Goal: Task Accomplishment & Management: Manage account settings

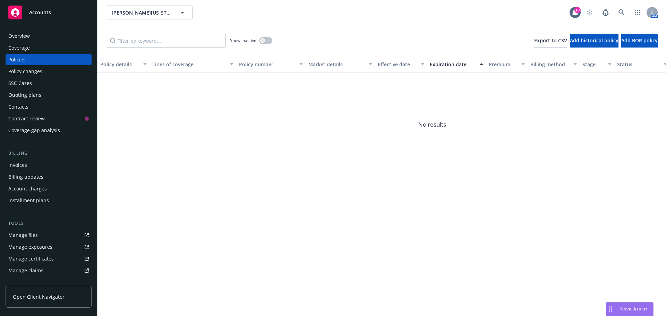
click at [52, 168] on div "Invoices" at bounding box center [48, 165] width 80 height 11
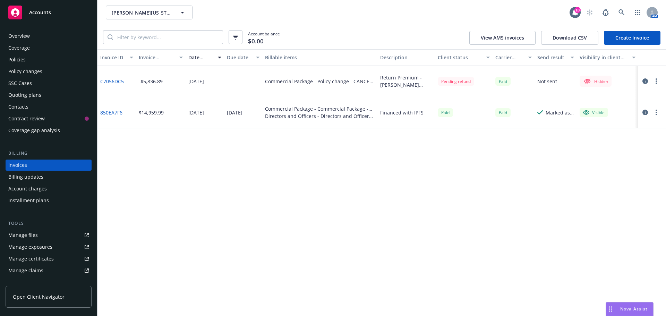
click at [47, 64] on div "Policies" at bounding box center [48, 59] width 80 height 11
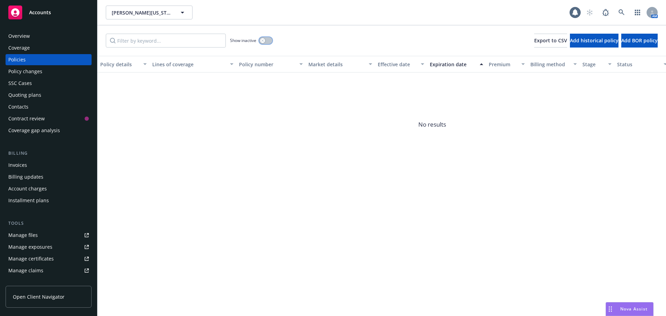
click at [267, 40] on button "button" at bounding box center [265, 40] width 13 height 7
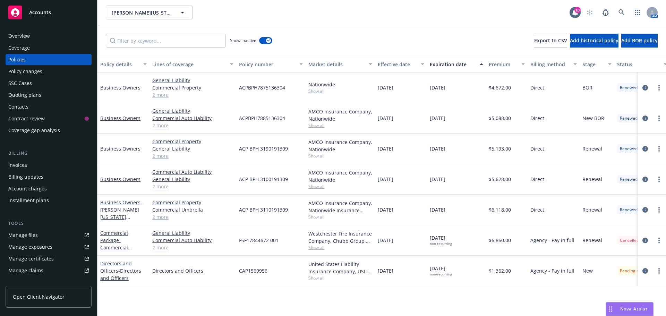
click at [319, 277] on span "Show all" at bounding box center [340, 278] width 64 height 6
click at [366, 290] on div "Policy details Lines of coverage Policy number Market details Effective date Ex…" at bounding box center [381, 186] width 569 height 260
click at [319, 250] on span "Show all" at bounding box center [340, 248] width 64 height 6
click at [325, 292] on div "Policy details Lines of coverage Policy number Market details Effective date Ex…" at bounding box center [381, 186] width 569 height 260
click at [43, 166] on div "Invoices" at bounding box center [48, 165] width 80 height 11
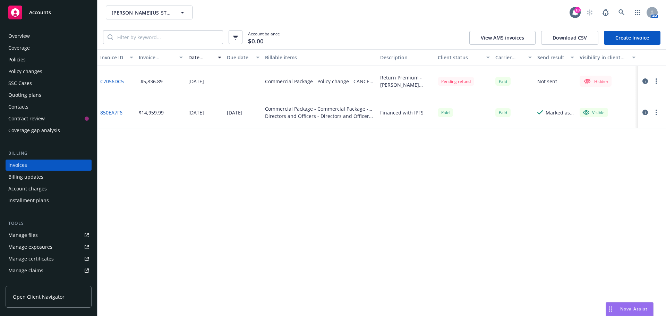
click at [644, 112] on icon "button" at bounding box center [645, 113] width 6 height 6
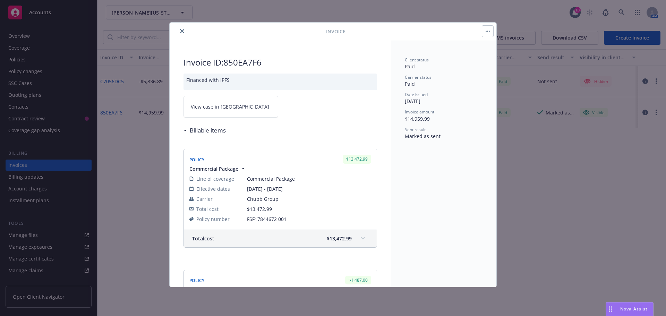
click at [215, 112] on link "View case in SSC" at bounding box center [230, 107] width 95 height 22
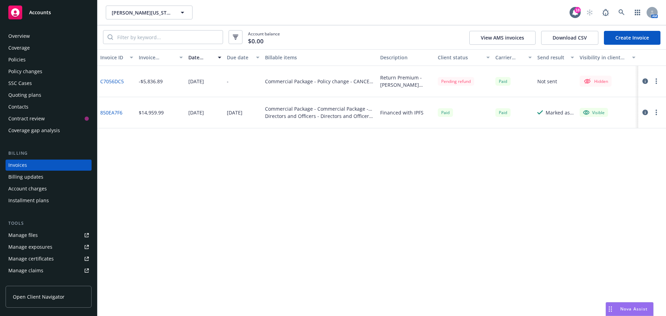
click at [24, 56] on div "Policies" at bounding box center [16, 59] width 17 height 11
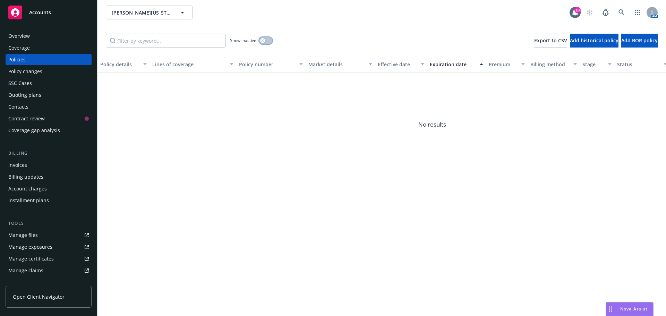
click at [266, 37] on button "button" at bounding box center [265, 40] width 13 height 7
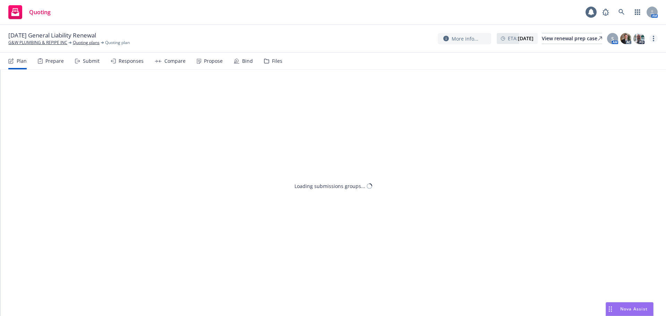
click at [651, 38] on link "more" at bounding box center [653, 38] width 8 height 8
click at [615, 53] on link "Copy logging email" at bounding box center [618, 53] width 77 height 14
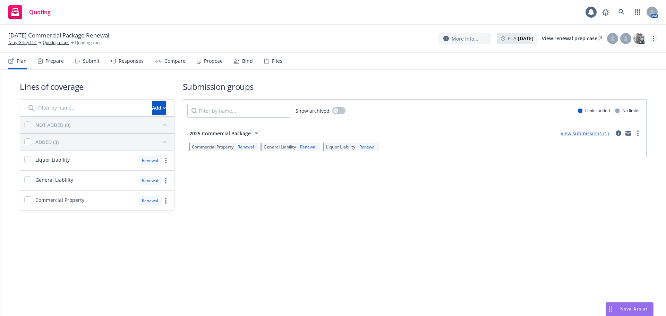
drag, startPoint x: 0, startPoint y: 0, endPoint x: 654, endPoint y: 38, distance: 654.9
click at [655, 38] on link "more" at bounding box center [653, 38] width 8 height 8
click at [626, 52] on link "Copy logging email" at bounding box center [618, 53] width 77 height 14
click at [22, 42] on link "Nitty Gritty LLC" at bounding box center [22, 43] width 29 height 6
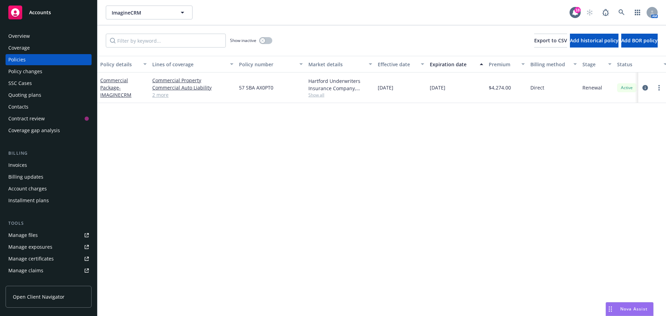
click at [27, 40] on div "Overview" at bounding box center [19, 36] width 22 height 11
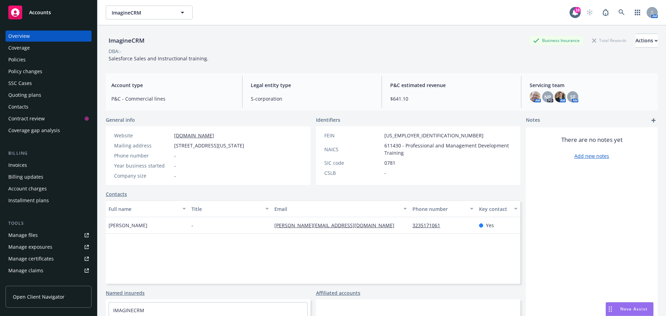
click at [32, 61] on div "Policies" at bounding box center [48, 59] width 80 height 11
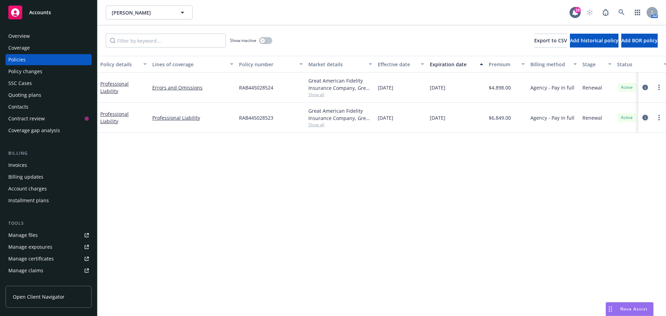
click at [644, 120] on icon "circleInformation" at bounding box center [645, 118] width 6 height 6
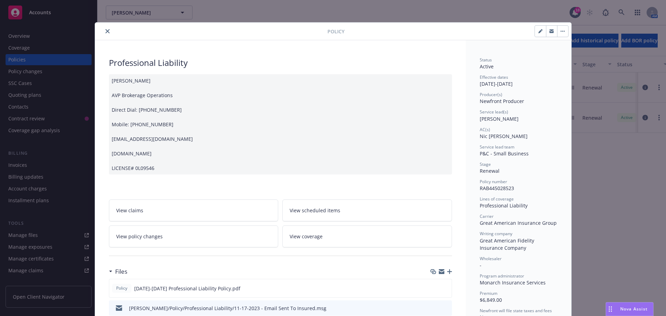
click at [106, 32] on icon "close" at bounding box center [107, 31] width 4 height 4
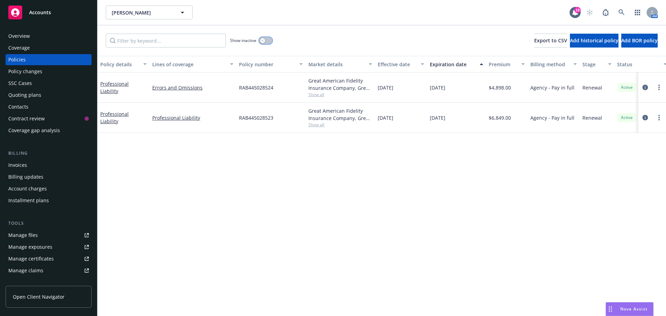
click at [267, 41] on button "button" at bounding box center [265, 40] width 13 height 7
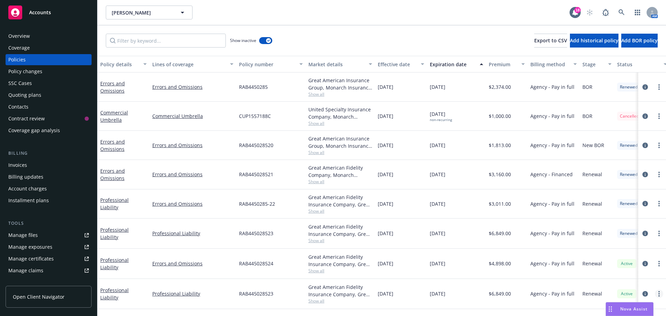
click at [658, 293] on link "more" at bounding box center [659, 294] width 8 height 8
click at [642, 258] on link "Delete policy" at bounding box center [625, 257] width 82 height 14
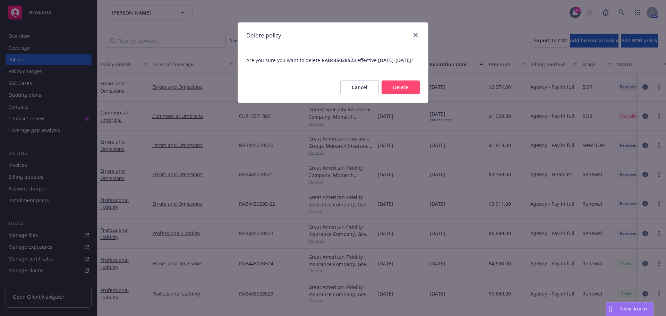
click at [409, 93] on button "Delete" at bounding box center [401, 87] width 38 height 14
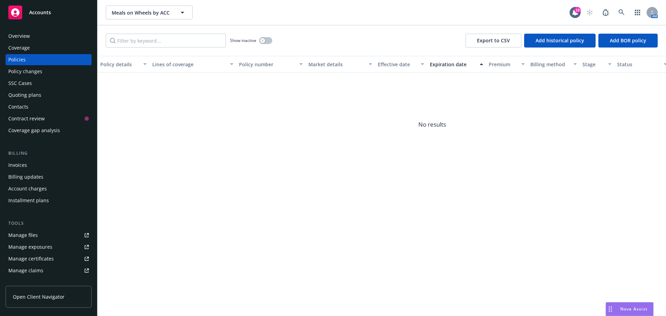
click at [267, 37] on div "Show inactive" at bounding box center [251, 41] width 42 height 14
click at [266, 39] on button "button" at bounding box center [265, 40] width 13 height 7
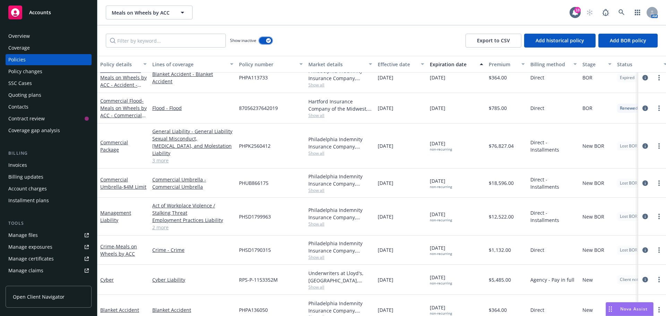
scroll to position [354, 0]
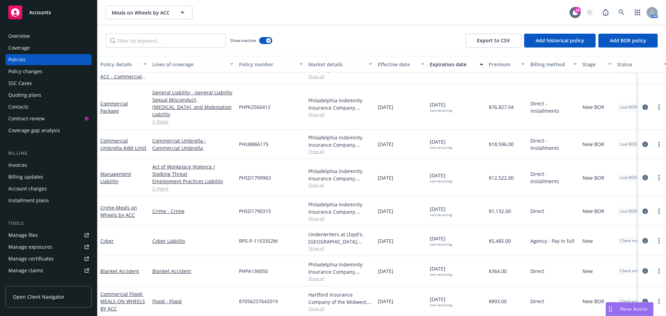
click at [71, 41] on div "Overview" at bounding box center [48, 36] width 80 height 11
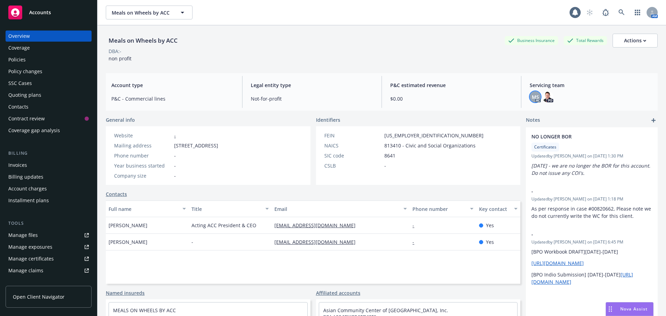
click at [532, 98] on span "MS" at bounding box center [535, 96] width 7 height 7
click at [584, 104] on div "Servicing team MS AC PD" at bounding box center [591, 92] width 134 height 32
click at [35, 62] on div "Policies" at bounding box center [48, 59] width 80 height 11
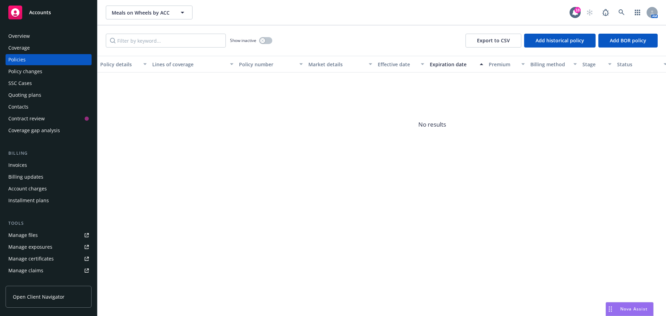
click at [275, 41] on div "Show inactive Export to CSV Add historical policy Add BOR policy" at bounding box center [381, 40] width 569 height 31
click at [273, 41] on div "Show inactive Export to CSV Add historical policy Add BOR policy" at bounding box center [381, 40] width 569 height 31
click at [264, 40] on icon "button" at bounding box center [262, 40] width 3 height 3
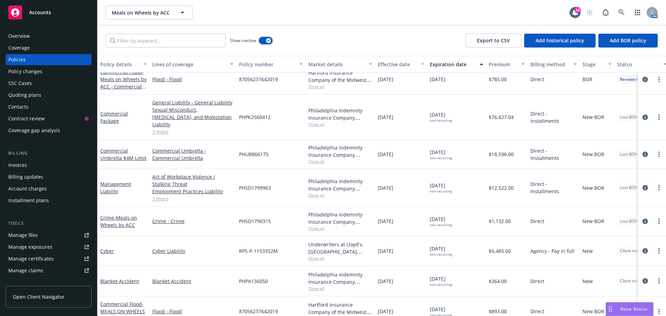
scroll to position [354, 0]
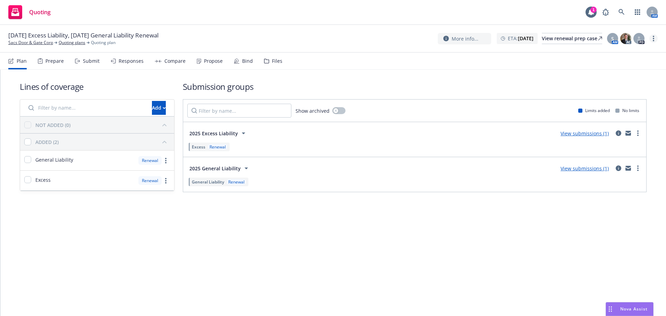
click at [654, 40] on icon "more" at bounding box center [653, 39] width 1 height 6
drag, startPoint x: 603, startPoint y: 54, endPoint x: 562, endPoint y: 40, distance: 42.9
click at [603, 54] on link "Copy logging email" at bounding box center [618, 53] width 77 height 14
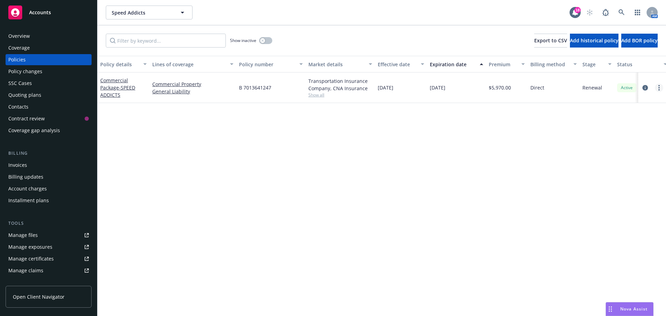
click at [659, 90] on circle "more" at bounding box center [658, 89] width 1 height 1
click at [618, 125] on link "End policy" at bounding box center [622, 130] width 82 height 14
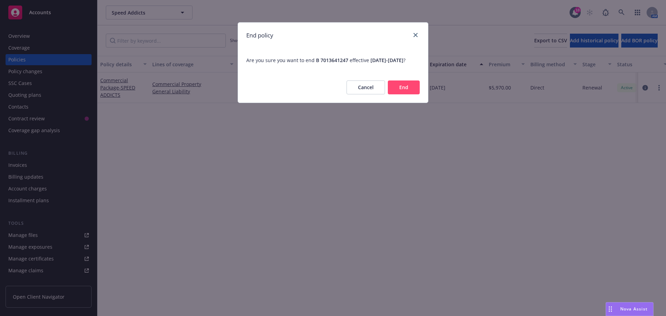
click at [415, 94] on button "End" at bounding box center [404, 87] width 32 height 14
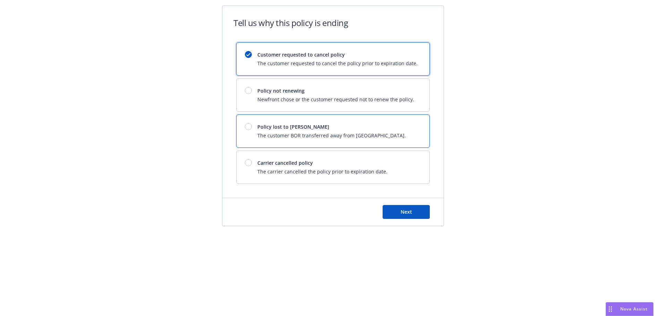
click at [296, 134] on span "The customer BOR transferred away from Newfront." at bounding box center [331, 135] width 148 height 7
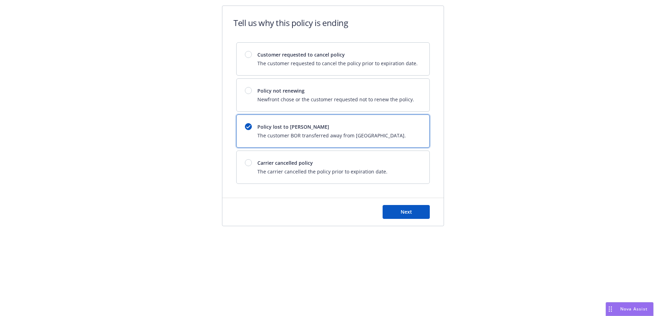
click at [398, 204] on div "Next" at bounding box center [332, 212] width 221 height 28
click at [401, 213] on span "Next" at bounding box center [406, 211] width 11 height 7
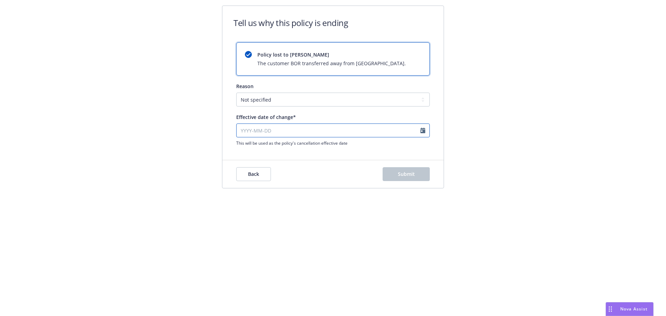
click at [361, 133] on input "Effective date of change*" at bounding box center [333, 130] width 194 height 14
select select "August"
select select "2025"
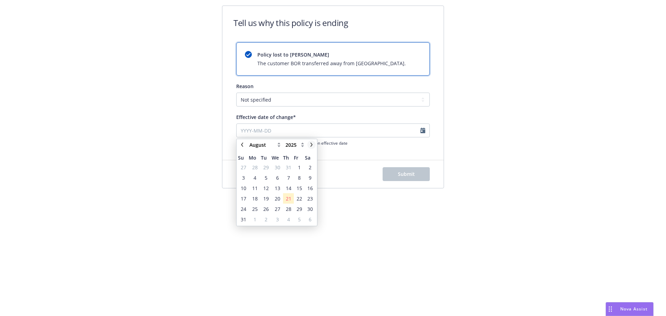
click at [311, 141] on link "chevronRight" at bounding box center [311, 144] width 8 height 8
click at [311, 145] on icon "chevronRight" at bounding box center [311, 145] width 2 height 4
select select "October"
click at [310, 207] on span "1" at bounding box center [310, 208] width 3 height 7
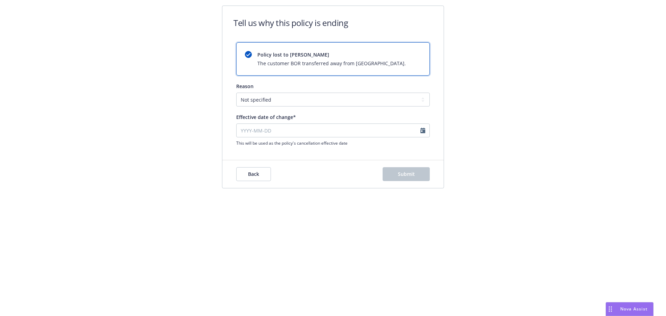
type input "2025-11-01"
click at [408, 175] on span "Submit" at bounding box center [406, 174] width 17 height 7
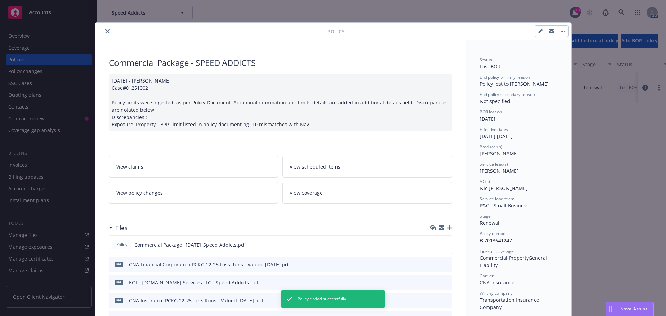
click at [105, 32] on icon "close" at bounding box center [107, 31] width 4 height 4
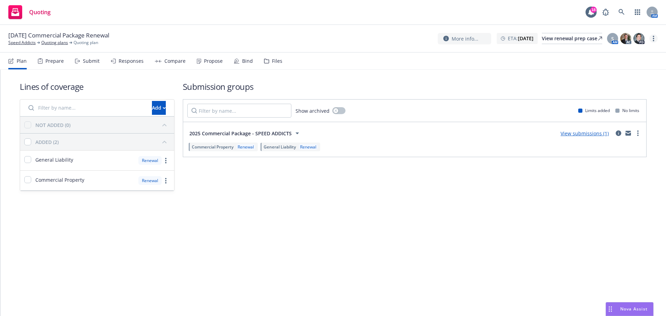
click at [656, 36] on link "more" at bounding box center [653, 38] width 8 height 8
click at [622, 100] on link "Archive quoting plan" at bounding box center [618, 94] width 77 height 14
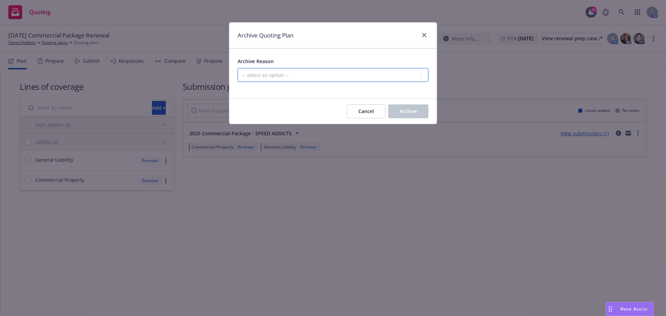
click at [397, 77] on select "-- select an option -- All policies in this renewal plan are auto-renewed Creat…" at bounding box center [333, 75] width 191 height 14
select select "ARCHIVED_RENEWAL_ACCOUNT_CHURNED"
click at [238, 68] on select "-- select an option -- All policies in this renewal plan are auto-renewed Creat…" at bounding box center [333, 75] width 191 height 14
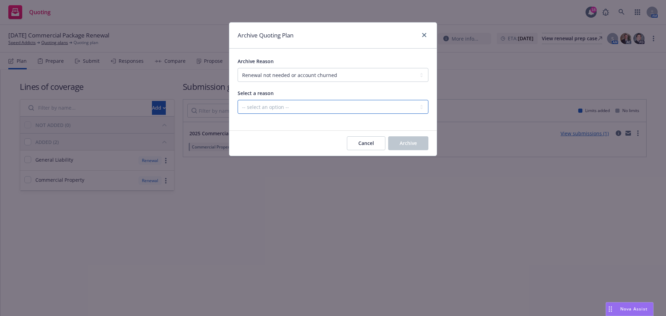
drag, startPoint x: 296, startPoint y: 101, endPoint x: 294, endPoint y: 110, distance: 8.4
click at [295, 102] on select "-- select an option -- Blocked Client acquired, or no longer in business Client…" at bounding box center [333, 107] width 191 height 14
select select "ARCHIVED_RENEWAL_ACCOUNT_CHURNED_LOST_ON_BOR"
click at [238, 100] on select "-- select an option -- Blocked Client acquired, or no longer in business Client…" at bounding box center [333, 107] width 191 height 14
click at [402, 142] on span "Archive" at bounding box center [408, 143] width 17 height 7
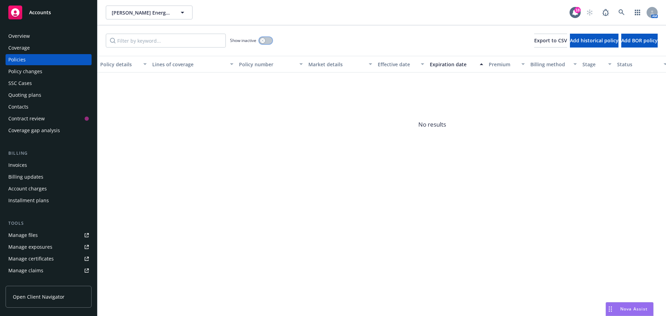
click at [272, 43] on button "button" at bounding box center [265, 40] width 13 height 7
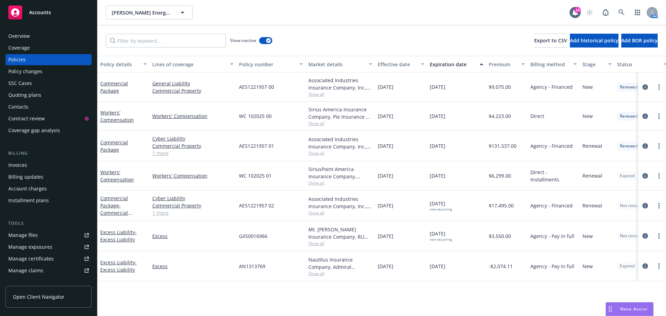
click at [316, 272] on span "Show all" at bounding box center [340, 274] width 64 height 6
click at [293, 295] on div "Policy details Lines of coverage Policy number Market details Effective date Ex…" at bounding box center [381, 186] width 569 height 260
click at [660, 204] on link "more" at bounding box center [659, 206] width 8 height 8
drag, startPoint x: 627, startPoint y: 304, endPoint x: 623, endPoint y: 304, distance: 4.9
click at [627, 304] on link "Copy logging email" at bounding box center [622, 303] width 82 height 14
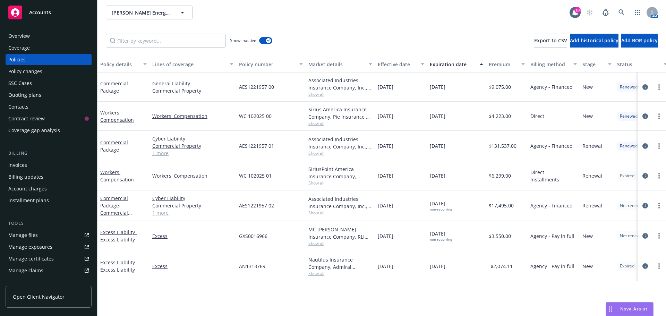
click at [38, 34] on div "Overview" at bounding box center [48, 36] width 80 height 11
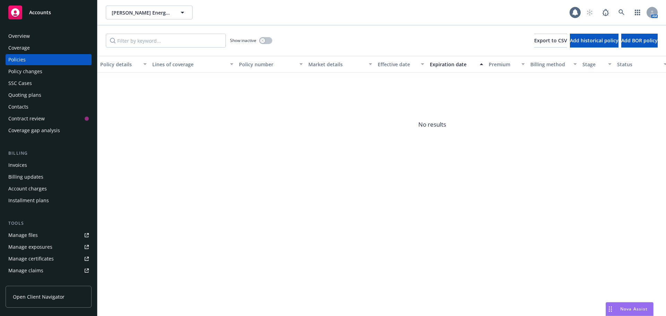
click at [49, 163] on div "Invoices" at bounding box center [48, 165] width 80 height 11
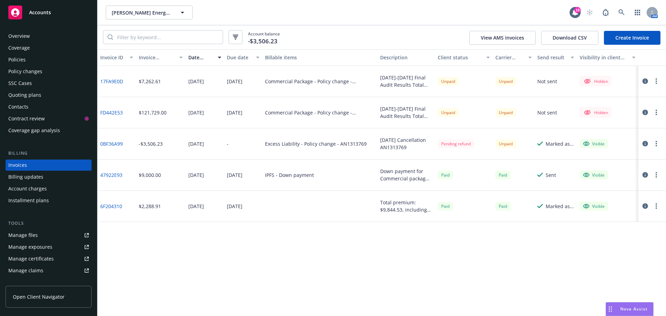
click at [657, 113] on button "button" at bounding box center [656, 112] width 8 height 8
drag, startPoint x: 619, startPoint y: 164, endPoint x: 607, endPoint y: 164, distance: 12.1
click at [619, 164] on link "Make it visible in client dash" at bounding box center [616, 168] width 88 height 14
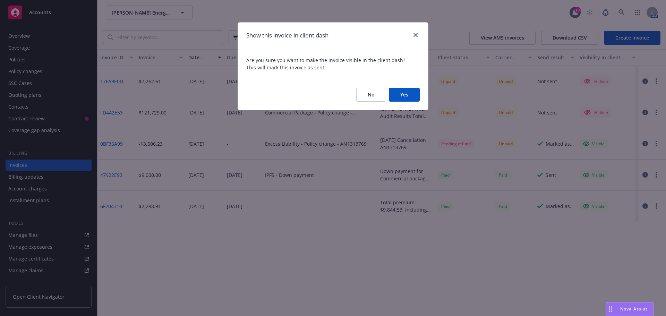
click at [414, 94] on button "Yes" at bounding box center [404, 95] width 31 height 14
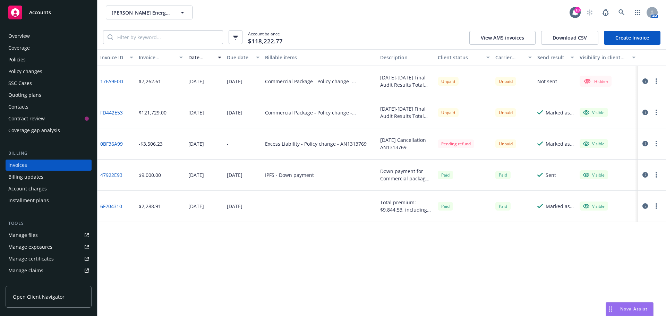
click at [657, 111] on button "button" at bounding box center [656, 112] width 8 height 8
click at [614, 155] on link "Copy invoice URL" at bounding box center [616, 154] width 88 height 14
click at [657, 111] on circle "button" at bounding box center [656, 110] width 1 height 1
click at [618, 150] on link "Copy invoice URL" at bounding box center [616, 154] width 88 height 14
click at [658, 81] on button "button" at bounding box center [656, 81] width 8 height 8
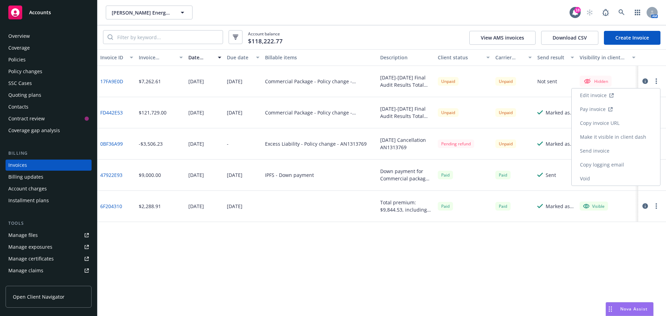
drag, startPoint x: 614, startPoint y: 135, endPoint x: 582, endPoint y: 135, distance: 32.3
click at [614, 135] on link "Make it visible in client dash" at bounding box center [616, 137] width 88 height 14
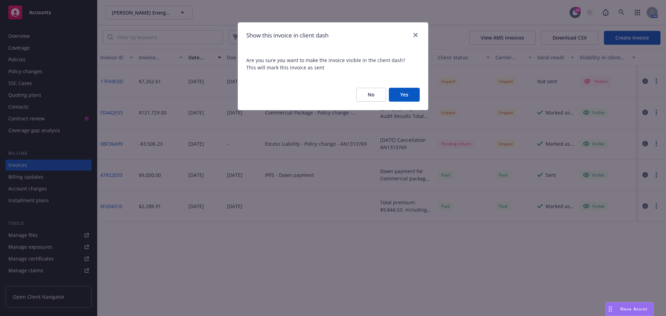
click at [412, 90] on button "Yes" at bounding box center [404, 95] width 31 height 14
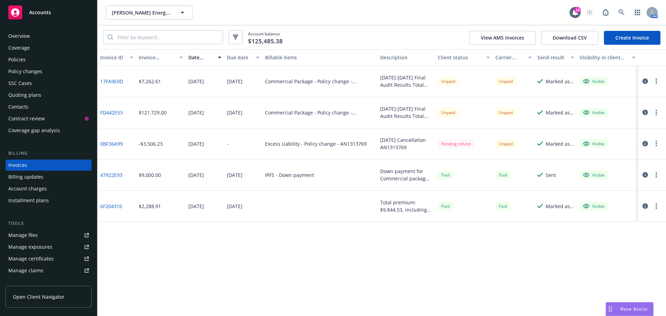
click at [657, 82] on circle "button" at bounding box center [656, 80] width 1 height 1
click at [613, 125] on link "Copy invoice URL" at bounding box center [616, 123] width 88 height 14
click at [37, 58] on div "Policies" at bounding box center [48, 59] width 80 height 11
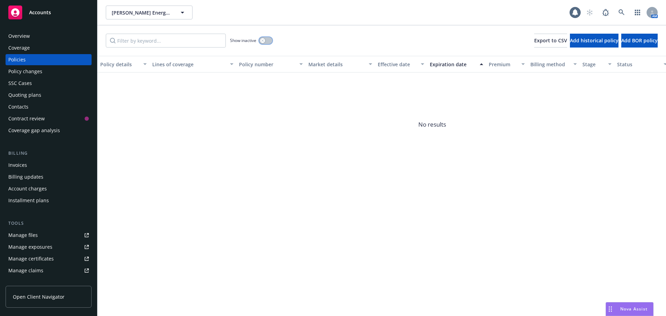
click at [264, 41] on div "button" at bounding box center [262, 40] width 5 height 5
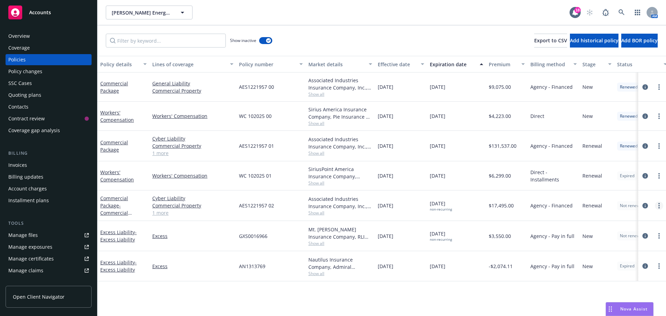
click at [662, 205] on link "more" at bounding box center [659, 206] width 8 height 8
click at [626, 299] on link "Copy logging email" at bounding box center [622, 303] width 82 height 14
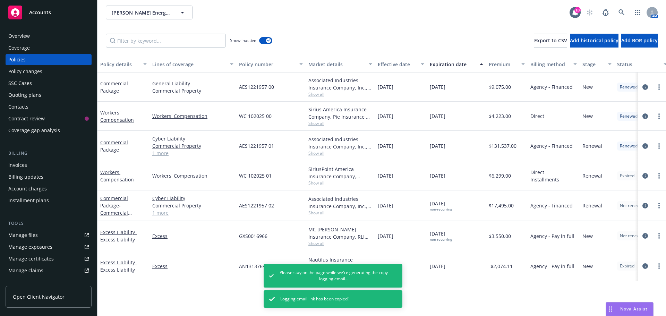
click at [54, 40] on div "Overview" at bounding box center [48, 36] width 80 height 11
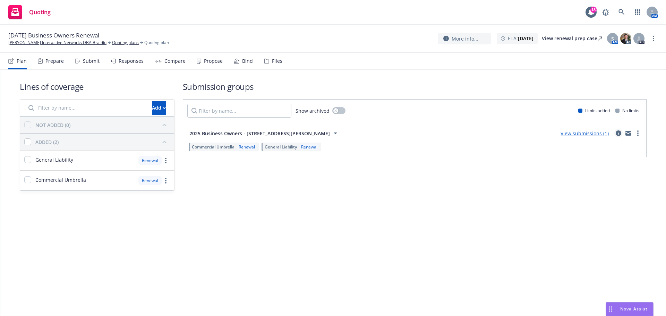
click at [617, 132] on icon "circleInformation" at bounding box center [619, 133] width 6 height 6
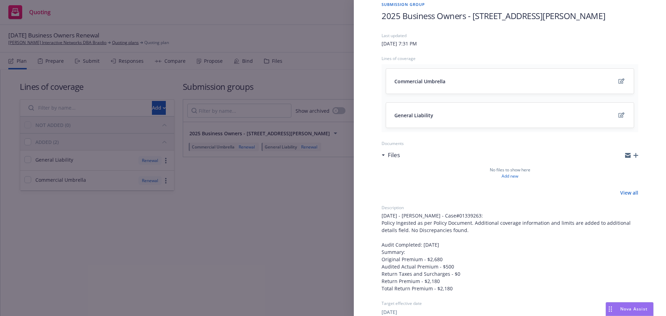
scroll to position [173, 0]
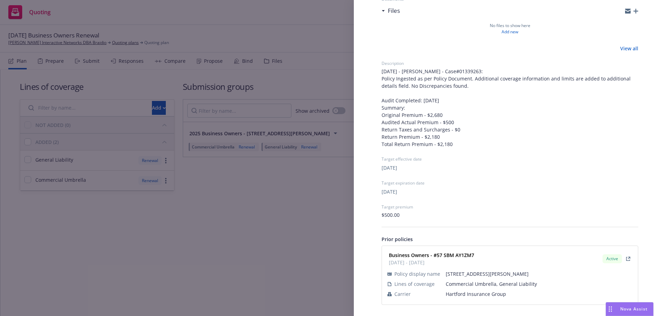
click at [474, 293] on span "Hartford Insurance Group" at bounding box center [539, 293] width 187 height 7
copy span "Hartford Insurance Group"
click at [437, 258] on div "Business Owners - #57 SBM AY1ZM7 12/19/2024 - 12/19/2025 Active" at bounding box center [510, 258] width 248 height 17
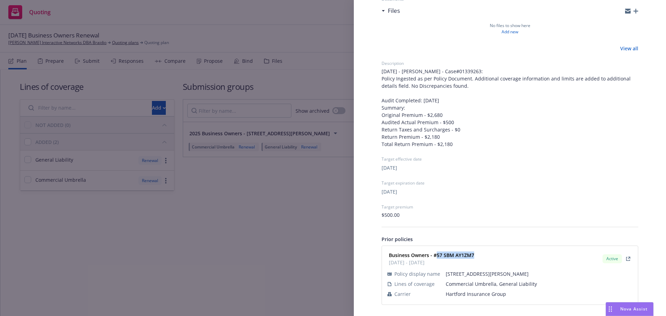
copy strong "57 SBM AY1ZM7"
drag, startPoint x: 290, startPoint y: 175, endPoint x: 662, endPoint y: 86, distance: 382.5
click at [290, 173] on div "Submission group 2025 Business Owners - 2442 LARKIN ST SAN FRANCISCO CA 94109 L…" at bounding box center [333, 158] width 666 height 316
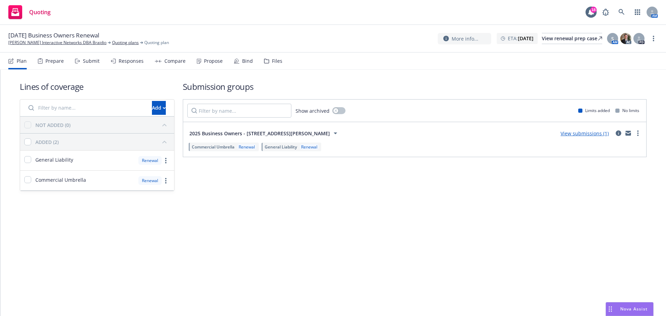
click at [648, 39] on div "More info... ETA : December 19, 2025 View renewal prep case S AM AC PD" at bounding box center [548, 38] width 220 height 12
click at [652, 39] on link "more" at bounding box center [653, 38] width 8 height 8
drag, startPoint x: 615, startPoint y: 94, endPoint x: 600, endPoint y: 94, distance: 15.3
click at [615, 94] on link "Archive quoting plan" at bounding box center [618, 94] width 77 height 14
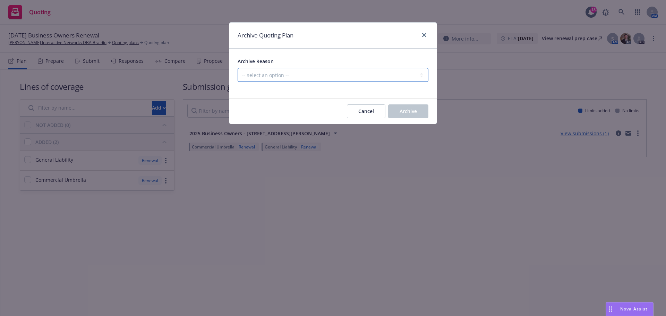
click at [391, 79] on select "-- select an option -- All policies in this renewal plan are auto-renewed Creat…" at bounding box center [333, 75] width 191 height 14
select select "ARCHIVED_RENEWAL_POLICY_AUTO_RENEWED"
click at [238, 68] on select "-- select an option -- All policies in this renewal plan are auto-renewed Creat…" at bounding box center [333, 75] width 191 height 14
click at [401, 104] on button "Archive" at bounding box center [408, 111] width 40 height 14
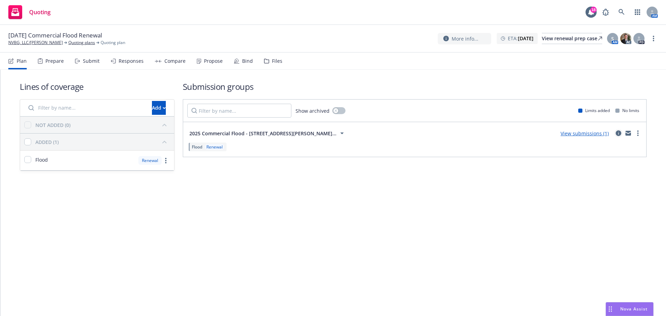
click at [621, 136] on icon "circleInformation" at bounding box center [619, 133] width 6 height 6
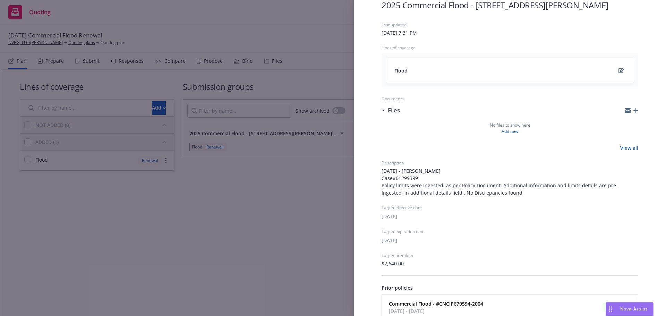
scroll to position [88, 0]
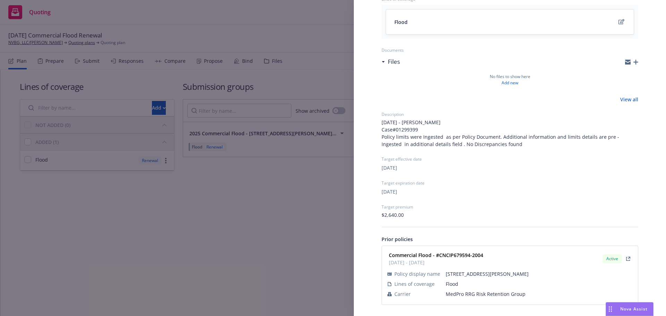
click at [469, 292] on span "MedPro RRG Risk Retention Group" at bounding box center [539, 293] width 187 height 7
copy span "MedPro RRG Risk Retention Group"
click at [439, 255] on div "Commercial Flood - #CNCIP679594-2004 12/19/2024 - 12/19/2025 Active" at bounding box center [510, 258] width 248 height 17
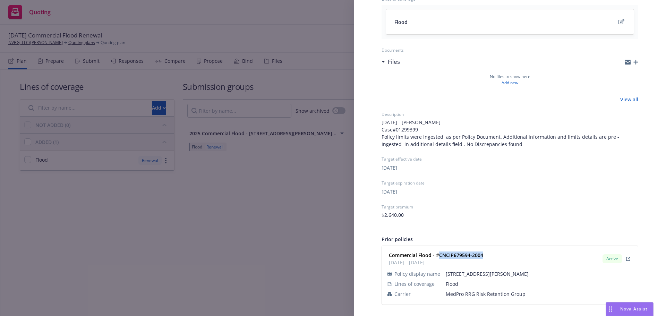
copy strong "CNCIP679594-2004"
click at [271, 215] on div "Submission group 2025 Commercial Flood - 319 MILLER AVE, MILL VALLEY, CA 94941 …" at bounding box center [333, 158] width 666 height 316
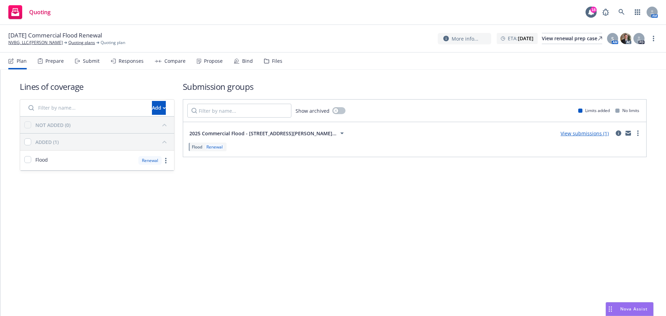
click at [86, 58] on div "Submit" at bounding box center [91, 61] width 17 height 6
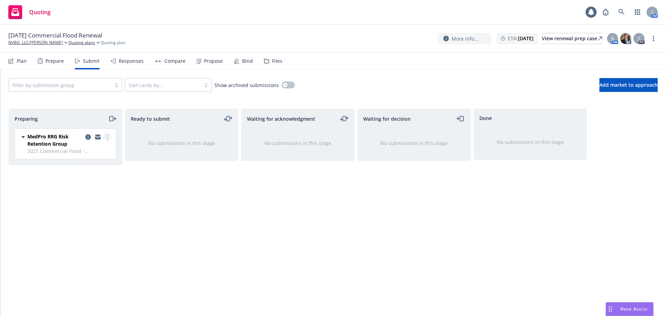
click at [106, 134] on link "more" at bounding box center [107, 137] width 8 height 8
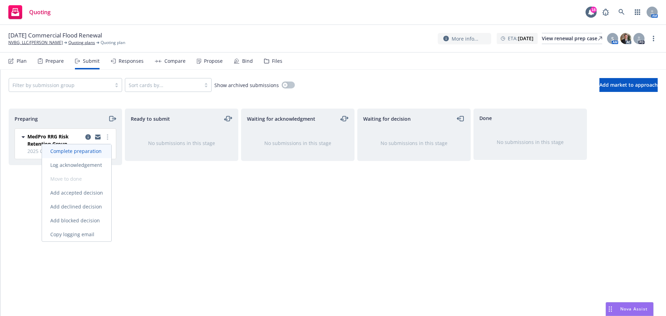
click at [93, 146] on link "Complete preparation" at bounding box center [76, 151] width 69 height 14
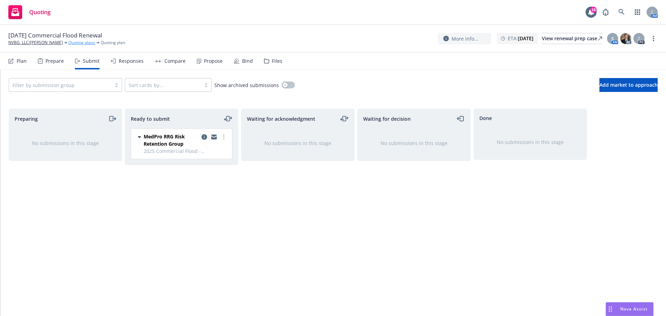
click at [83, 42] on link "Quoting plans" at bounding box center [81, 43] width 27 height 6
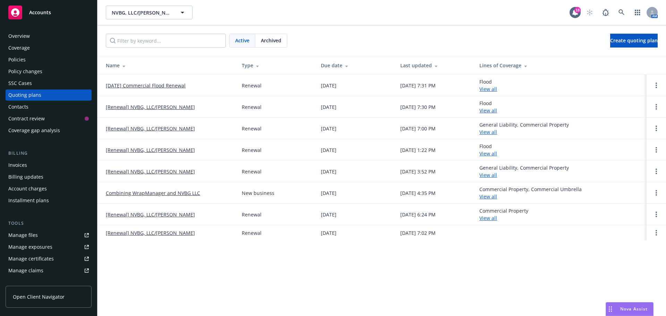
click at [265, 37] on span "Archived" at bounding box center [271, 40] width 20 height 7
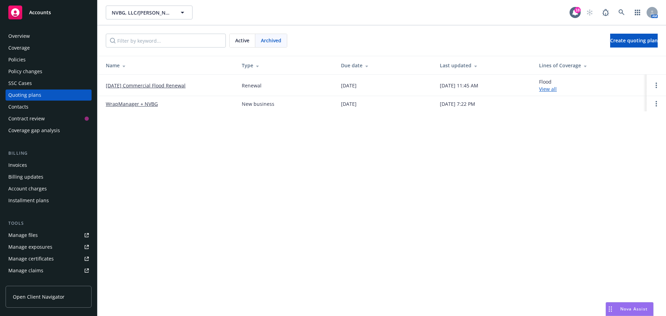
click at [143, 89] on td "[DATE] Commercial Flood Renewal" at bounding box center [166, 86] width 139 height 22
click at [144, 86] on link "12/19/24 Commercial Flood Renewal" at bounding box center [146, 85] width 80 height 7
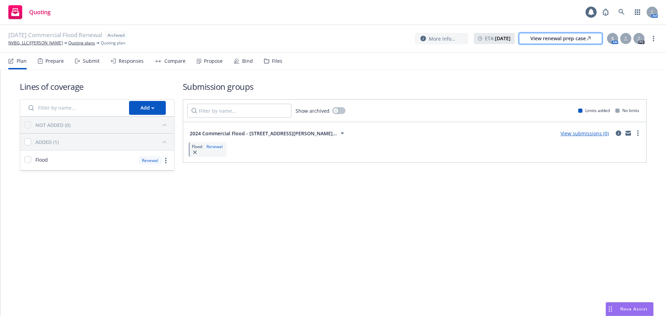
click at [563, 35] on div "View renewal prep case" at bounding box center [560, 38] width 60 height 10
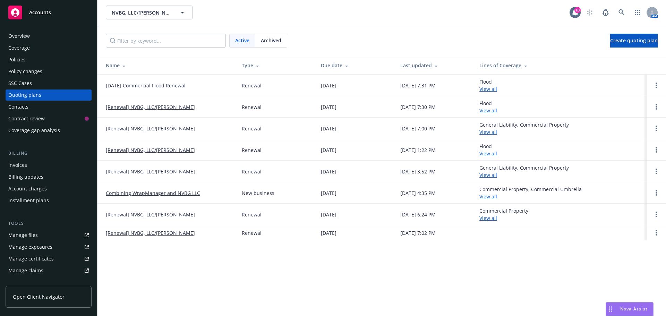
click at [34, 58] on div "Policies" at bounding box center [48, 59] width 80 height 11
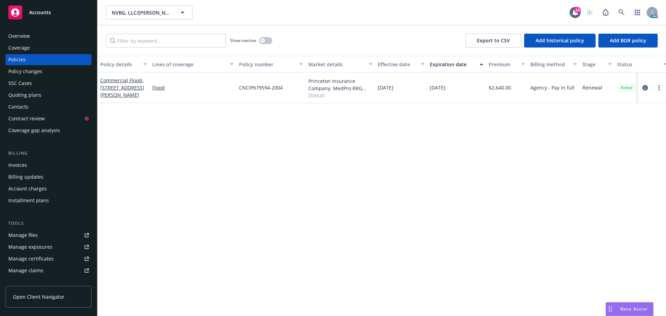
click at [652, 87] on div at bounding box center [652, 88] width 22 height 8
click at [657, 87] on link "more" at bounding box center [659, 88] width 8 height 8
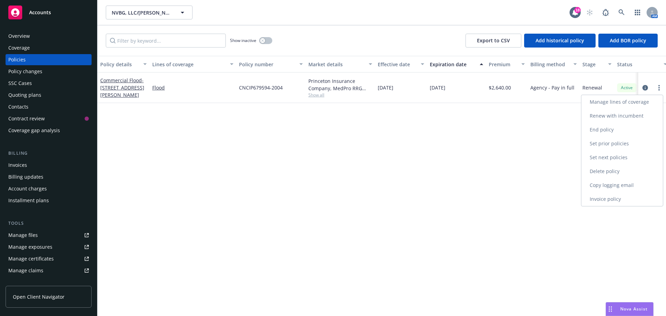
click at [620, 135] on link "End policy" at bounding box center [622, 130] width 82 height 14
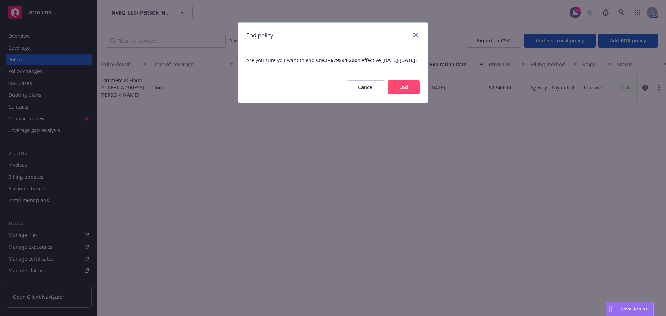
click at [407, 91] on button "End" at bounding box center [404, 87] width 32 height 14
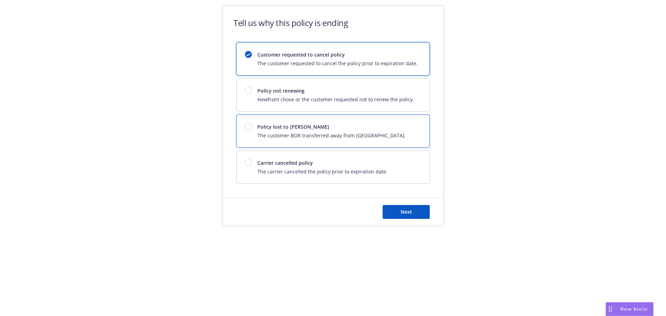
click at [311, 132] on span "The customer BOR transferred away from Newfront." at bounding box center [331, 135] width 148 height 7
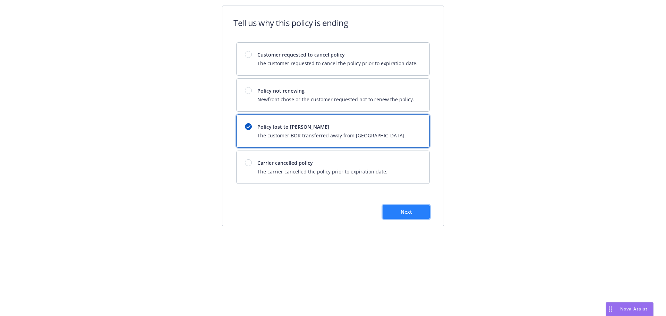
click at [405, 213] on span "Next" at bounding box center [406, 211] width 11 height 7
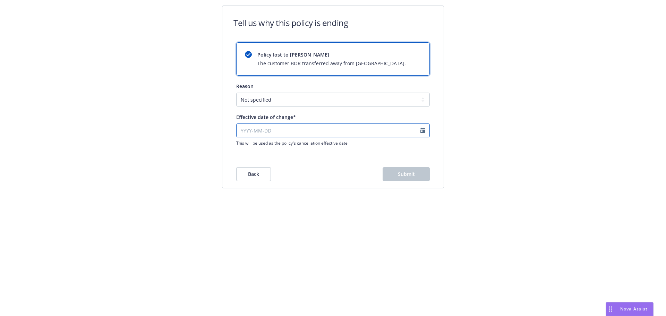
select select "August"
select select "2025"
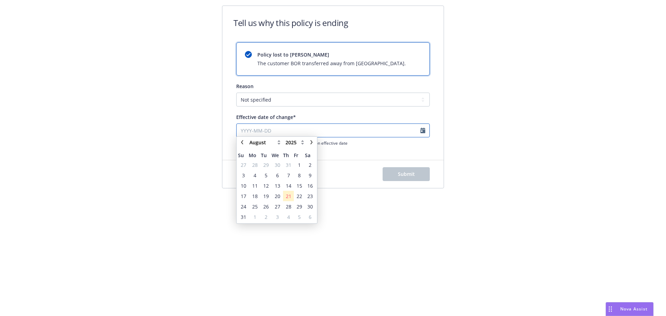
click at [332, 128] on input "Effective date of change*" at bounding box center [333, 130] width 194 height 14
click at [309, 145] on link "chevronRight" at bounding box center [311, 144] width 8 height 8
click at [308, 145] on link "chevronRight" at bounding box center [311, 144] width 8 height 8
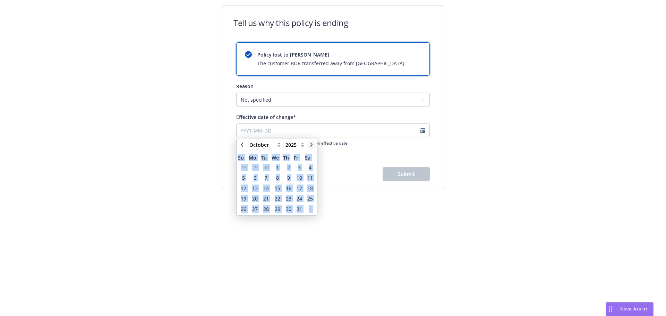
click at [308, 145] on link "chevronRight" at bounding box center [311, 144] width 8 height 8
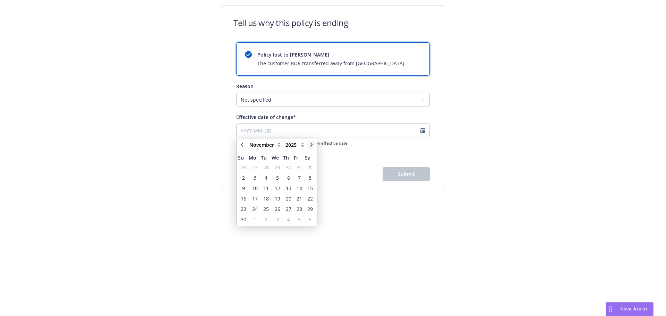
click at [309, 146] on link "chevronRight" at bounding box center [311, 144] width 8 height 8
select select "December"
click at [304, 147] on select "2125 2124 2123 2122 2121 2120 2119 2118 2117 2116 2115 2114 2113 2112 2111 2110…" at bounding box center [295, 144] width 22 height 8
select select "2024"
click at [284, 140] on select "2125 2124 2123 2122 2121 2120 2119 2118 2117 2116 2115 2114 2113 2112 2111 2110…" at bounding box center [295, 144] width 22 height 8
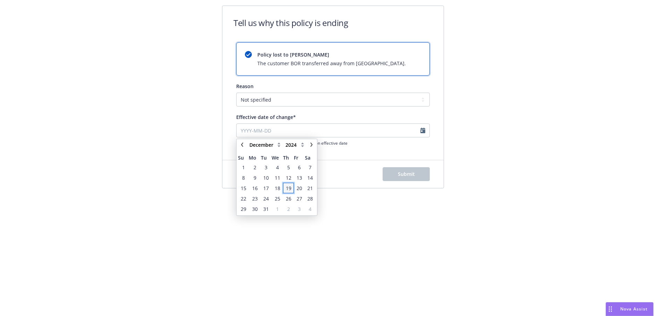
click at [290, 189] on span "19" at bounding box center [289, 188] width 6 height 7
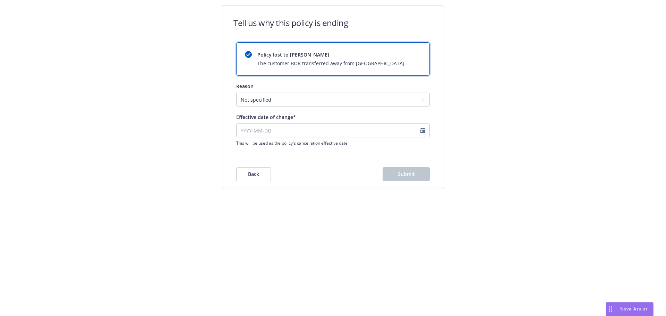
type input "2024-12-19"
click at [400, 176] on span "Submit" at bounding box center [406, 174] width 17 height 7
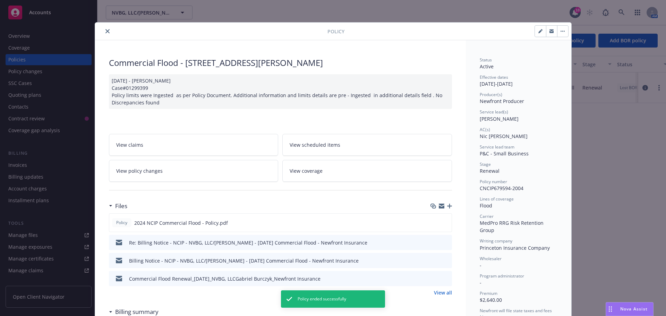
scroll to position [21, 0]
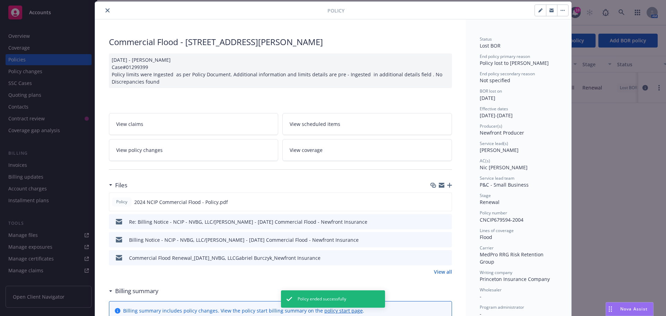
click at [107, 11] on button "close" at bounding box center [107, 10] width 8 height 8
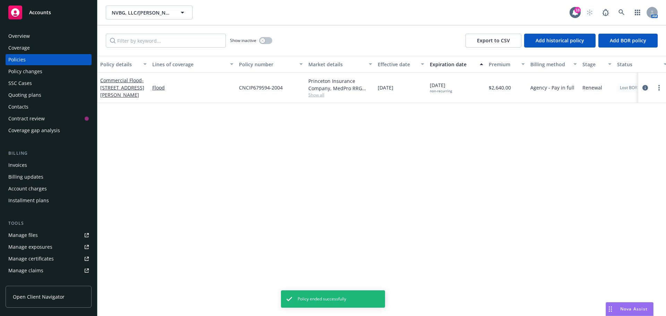
click at [354, 166] on div "Policy details Lines of coverage Policy number Market details Effective date Ex…" at bounding box center [381, 186] width 569 height 260
click at [49, 37] on div "Overview" at bounding box center [48, 36] width 80 height 11
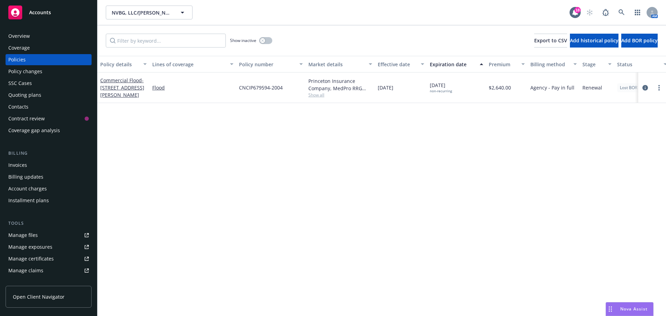
click at [29, 94] on div "Quoting plans" at bounding box center [24, 94] width 33 height 11
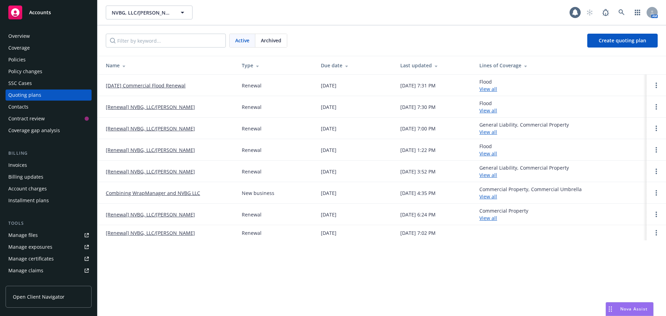
click at [138, 84] on link "[DATE] Commercial Flood Renewal" at bounding box center [146, 85] width 80 height 7
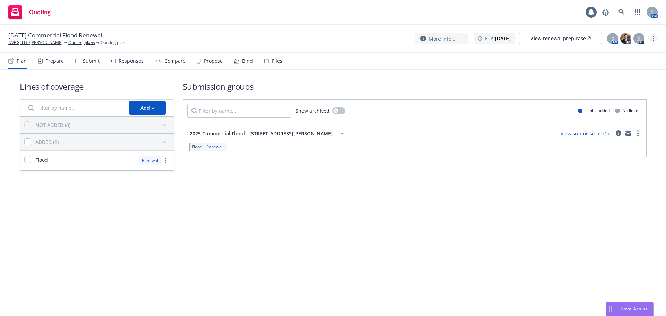
click at [657, 42] on div "More info... ETA : [DATE] View renewal prep case S AM AC PD" at bounding box center [536, 38] width 243 height 12
click at [656, 41] on link "more" at bounding box center [653, 38] width 8 height 8
click at [615, 96] on link "Archive quoting plan" at bounding box center [618, 94] width 77 height 14
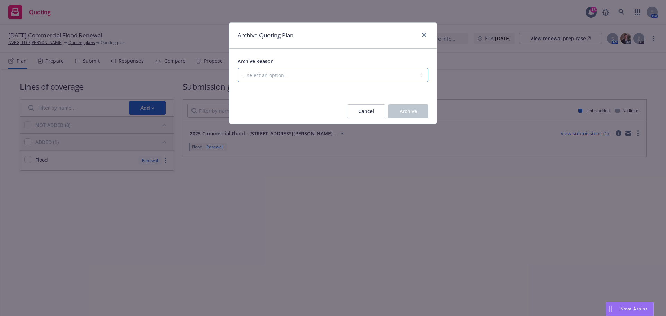
click at [385, 76] on select "-- select an option -- All policies in this renewal plan are auto-renewed Creat…" at bounding box center [333, 75] width 191 height 14
select select "ARCHIVED_RENEWAL_ACCOUNT_CHURNED"
click at [238, 68] on select "-- select an option -- All policies in this renewal plan are auto-renewed Creat…" at bounding box center [333, 75] width 191 height 14
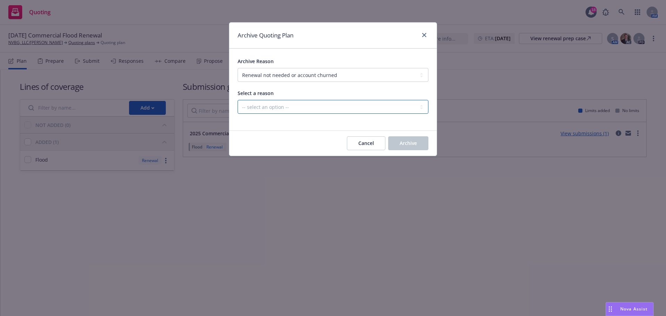
drag, startPoint x: 311, startPoint y: 103, endPoint x: 311, endPoint y: 109, distance: 5.9
click at [311, 103] on select "-- select an option -- Blocked Client acquired, or no longer in business Client…" at bounding box center [333, 107] width 191 height 14
select select "ARCHIVED_RENEWAL_ACCOUNT_CHURNED_LOST_ON_BOR"
click at [238, 100] on select "-- select an option -- Blocked Client acquired, or no longer in business Client…" at bounding box center [333, 107] width 191 height 14
click at [393, 147] on button "Archive" at bounding box center [408, 143] width 40 height 14
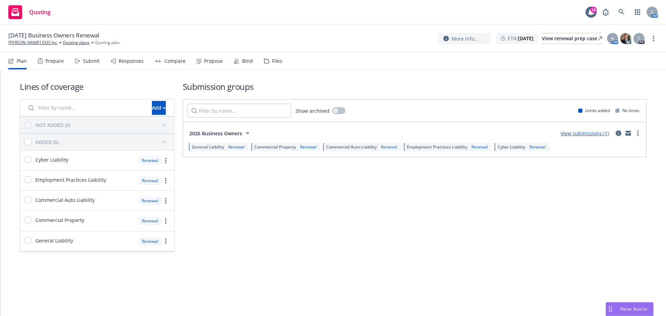
click at [620, 133] on icon "circleInformation" at bounding box center [619, 133] width 6 height 6
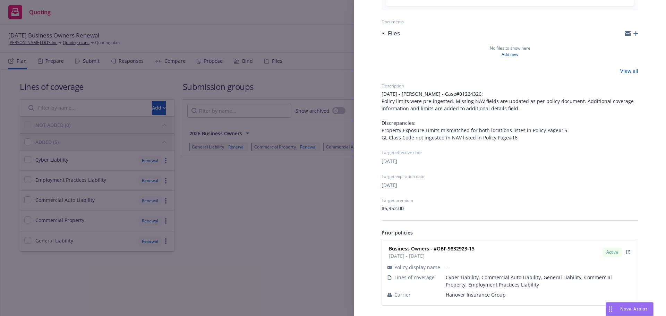
scroll to position [254, 0]
click at [475, 295] on span "Hanover Insurance Group" at bounding box center [539, 293] width 187 height 7
copy span "Hanover Insurance Group"
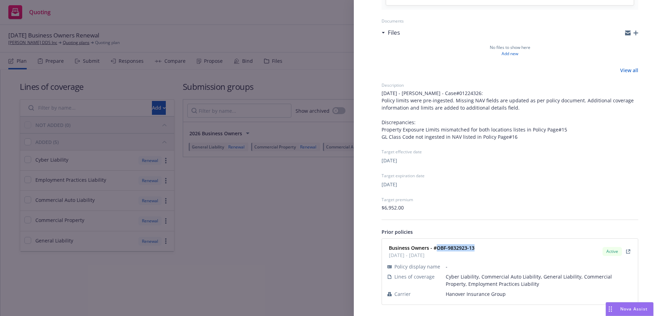
drag, startPoint x: 474, startPoint y: 247, endPoint x: 436, endPoint y: 247, distance: 37.8
click at [436, 247] on div "Business Owners - #OBF-9832923-13 01/18/2025 - 01/18/2026 Active" at bounding box center [510, 251] width 248 height 17
copy strong "OBF-9832923-13"
click at [165, 144] on div "Submission group 2026 Business Owners Last updated Wednesday, August 20, 2025 a…" at bounding box center [333, 158] width 666 height 316
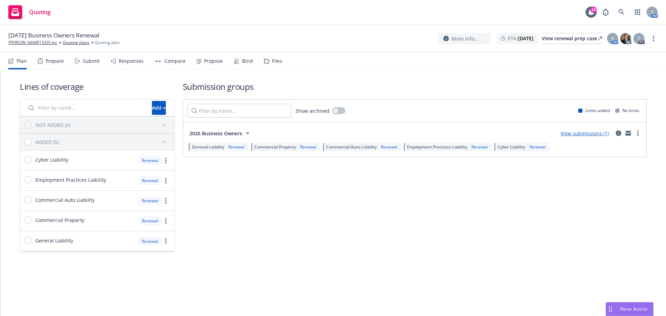
drag, startPoint x: 651, startPoint y: 39, endPoint x: 647, endPoint y: 42, distance: 5.4
click at [651, 38] on link "more" at bounding box center [653, 38] width 8 height 8
click at [606, 97] on link "Archive quoting plan" at bounding box center [618, 94] width 77 height 14
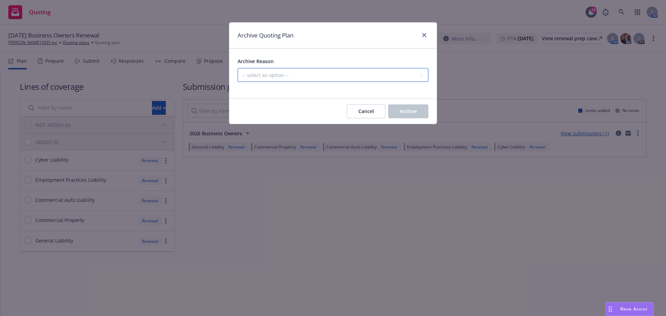
click at [381, 76] on select "-- select an option -- All policies in this renewal plan are auto-renewed Creat…" at bounding box center [333, 75] width 191 height 14
select select "ARCHIVED_RENEWAL_POLICY_AUTO_RENEWED"
click at [238, 68] on select "-- select an option -- All policies in this renewal plan are auto-renewed Creat…" at bounding box center [333, 75] width 191 height 14
drag, startPoint x: 412, startPoint y: 112, endPoint x: 293, endPoint y: 57, distance: 131.1
click at [412, 112] on span "Archive" at bounding box center [408, 111] width 17 height 7
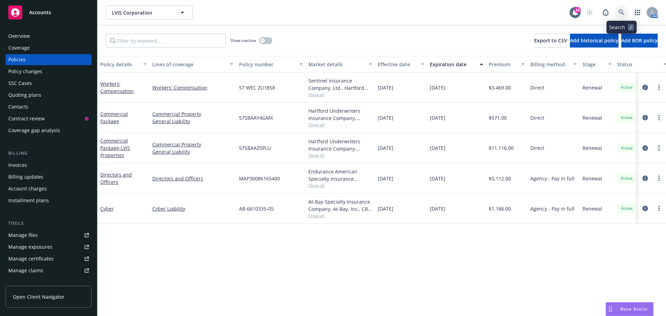
click at [624, 12] on icon at bounding box center [621, 12] width 6 height 6
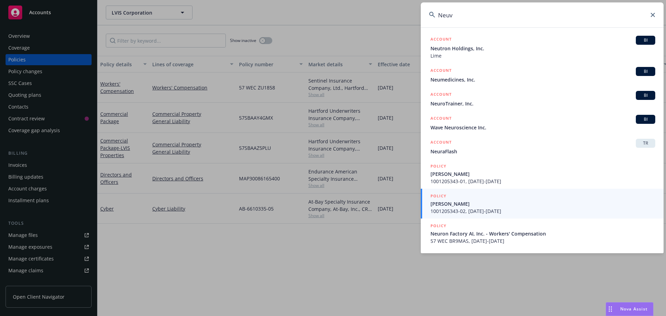
type input "Neuv"
drag, startPoint x: 273, startPoint y: 224, endPoint x: 199, endPoint y: 39, distance: 198.9
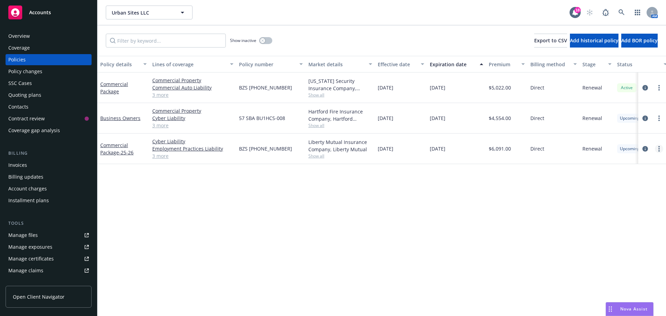
click at [660, 149] on link "more" at bounding box center [659, 149] width 8 height 8
click at [498, 191] on div "Policy details Lines of coverage Policy number Market details Effective date Ex…" at bounding box center [381, 186] width 569 height 260
click at [660, 88] on link "more" at bounding box center [659, 88] width 8 height 8
click at [626, 131] on link "End policy" at bounding box center [622, 130] width 82 height 14
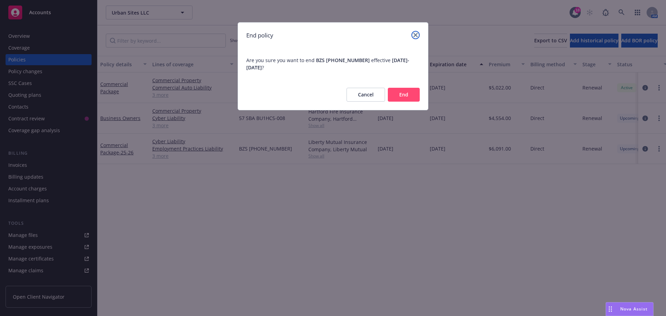
click at [417, 34] on icon "close" at bounding box center [415, 35] width 4 height 4
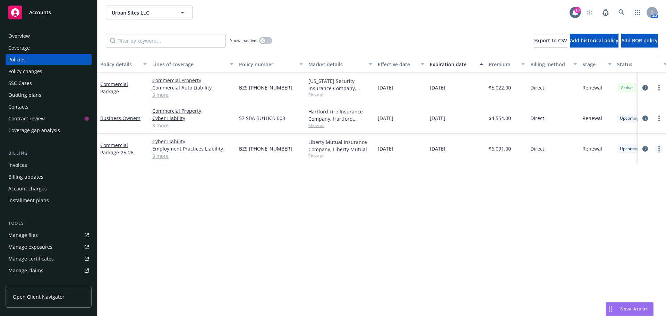
click at [660, 146] on link "more" at bounding box center [659, 149] width 8 height 8
click at [634, 241] on link "Copy logging email" at bounding box center [622, 246] width 82 height 14
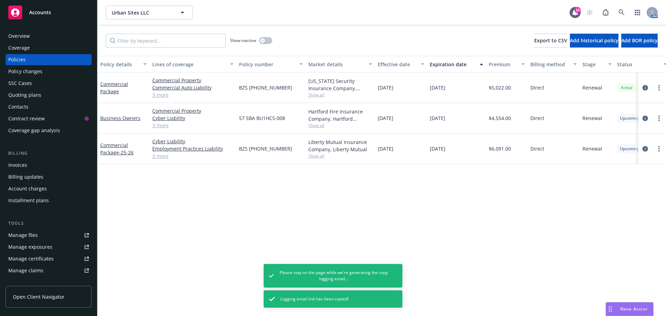
click at [32, 41] on div "Overview" at bounding box center [48, 36] width 80 height 11
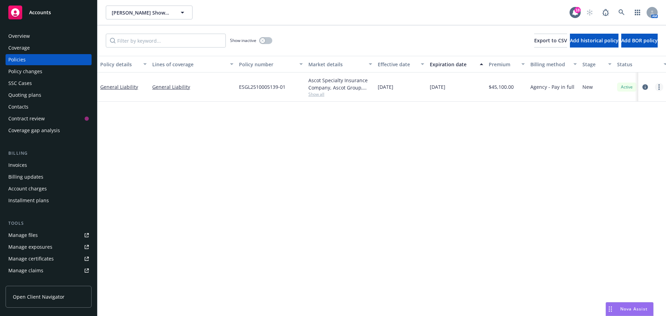
click at [657, 87] on link "more" at bounding box center [659, 87] width 8 height 8
click at [618, 181] on link "Copy logging email" at bounding box center [622, 185] width 82 height 14
click at [55, 32] on div "Overview" at bounding box center [48, 36] width 80 height 11
